Goal: Find specific page/section: Find specific page/section

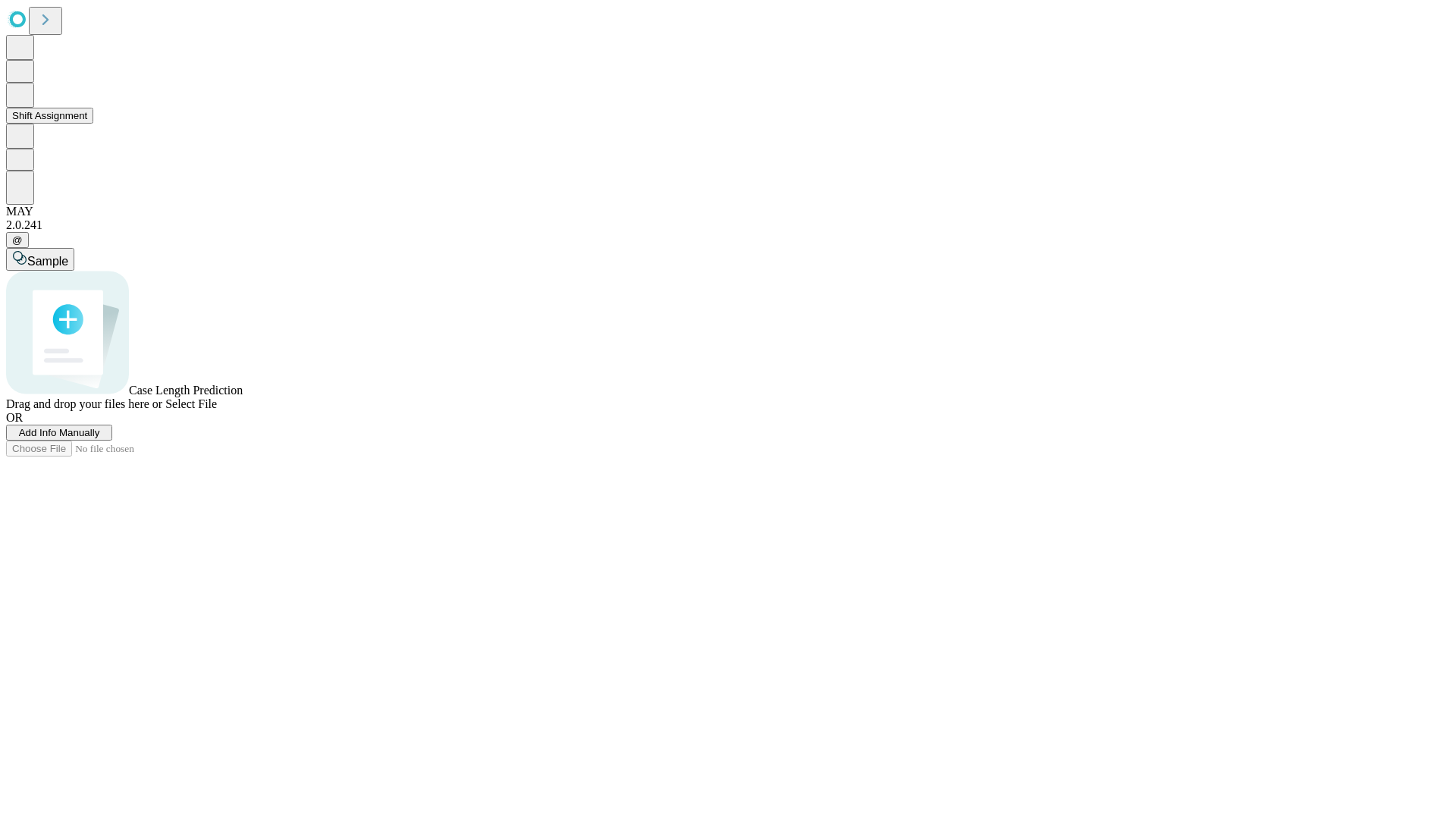
click at [93, 124] on button "Shift Assignment" at bounding box center [50, 116] width 88 height 16
